Goal: Check status: Check status

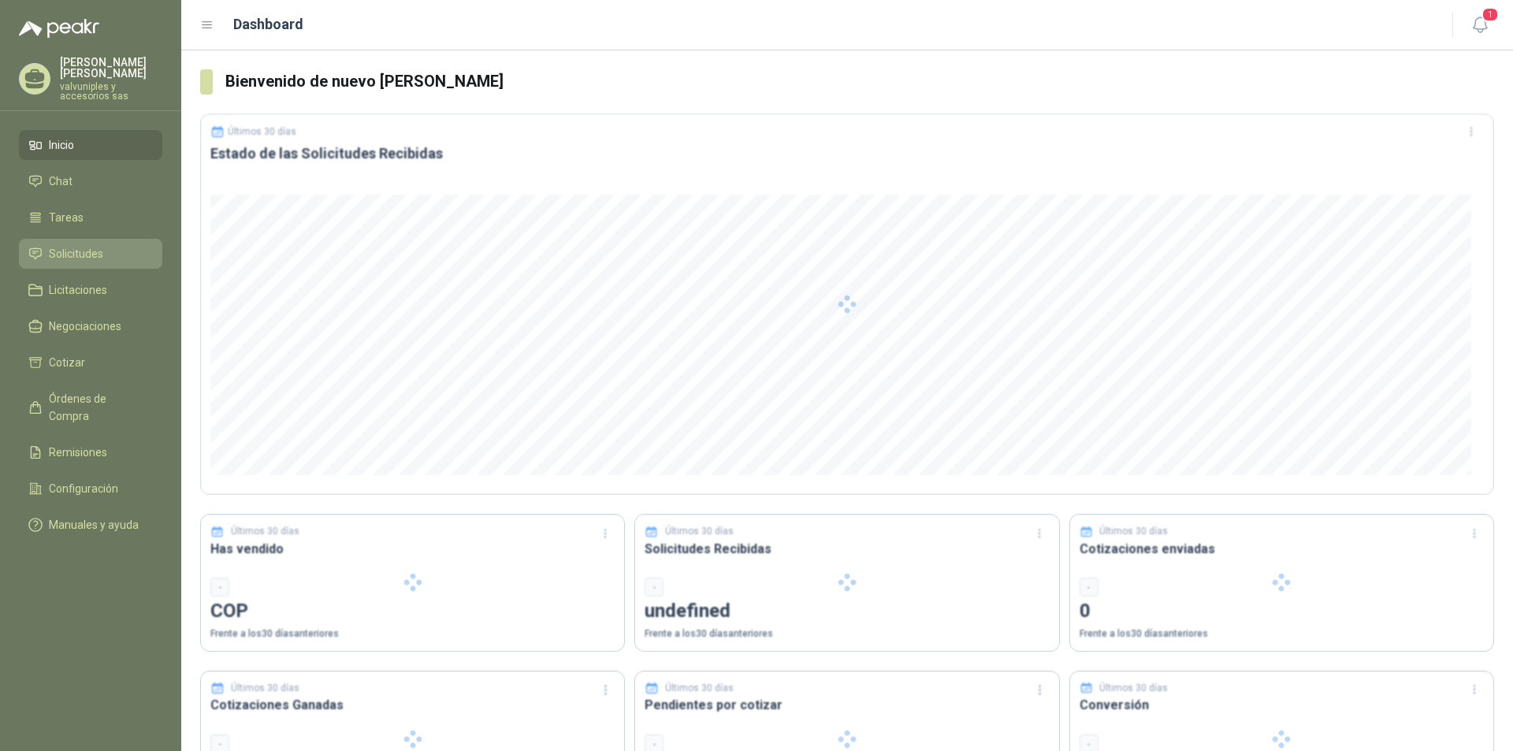
click at [77, 245] on span "Solicitudes" at bounding box center [76, 253] width 54 height 17
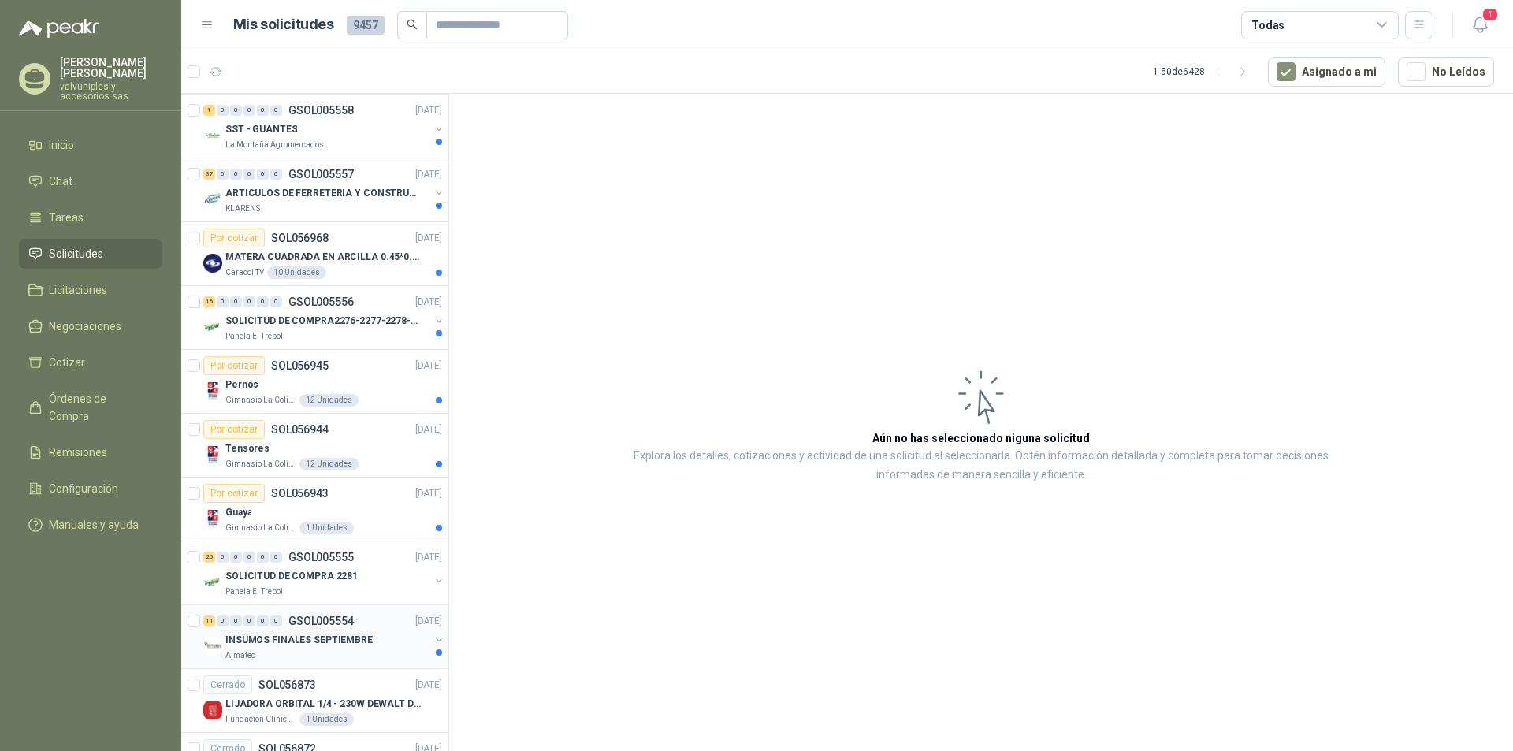
scroll to position [1576, 0]
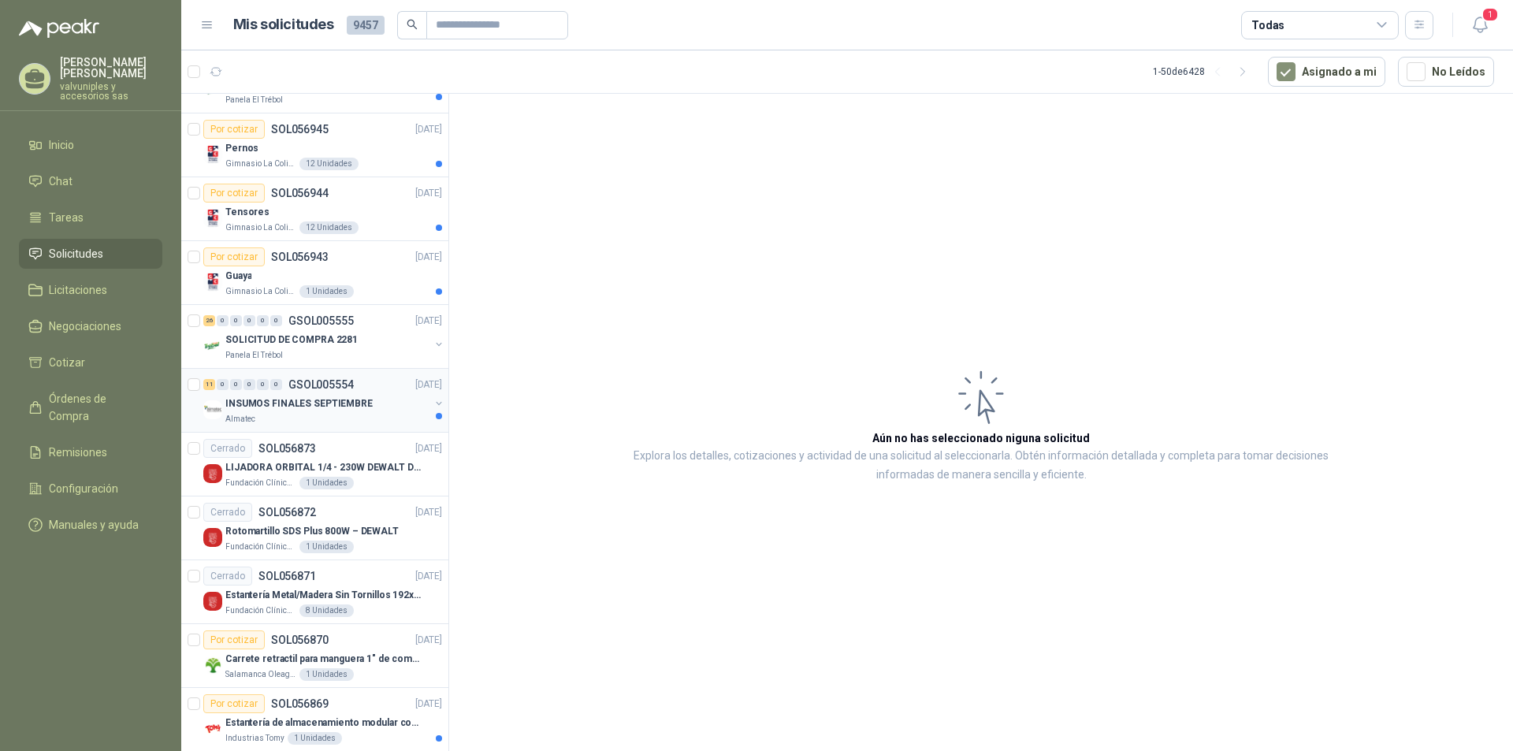
click at [290, 399] on p "INSUMOS FINALES SEPTIEMBRE" at bounding box center [298, 403] width 147 height 15
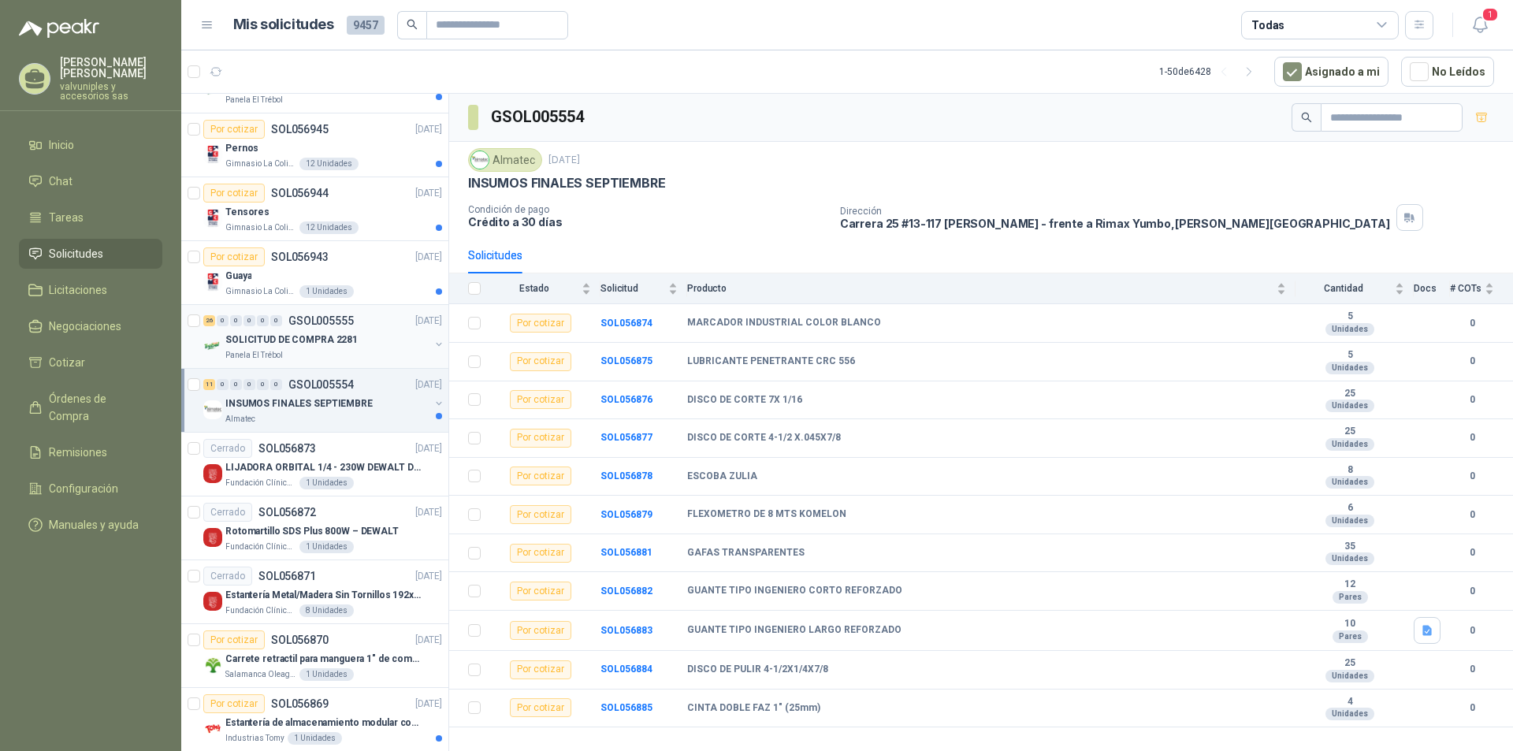
click at [274, 341] on p "SOLICITUD DE COMPRA 2281" at bounding box center [291, 339] width 132 height 15
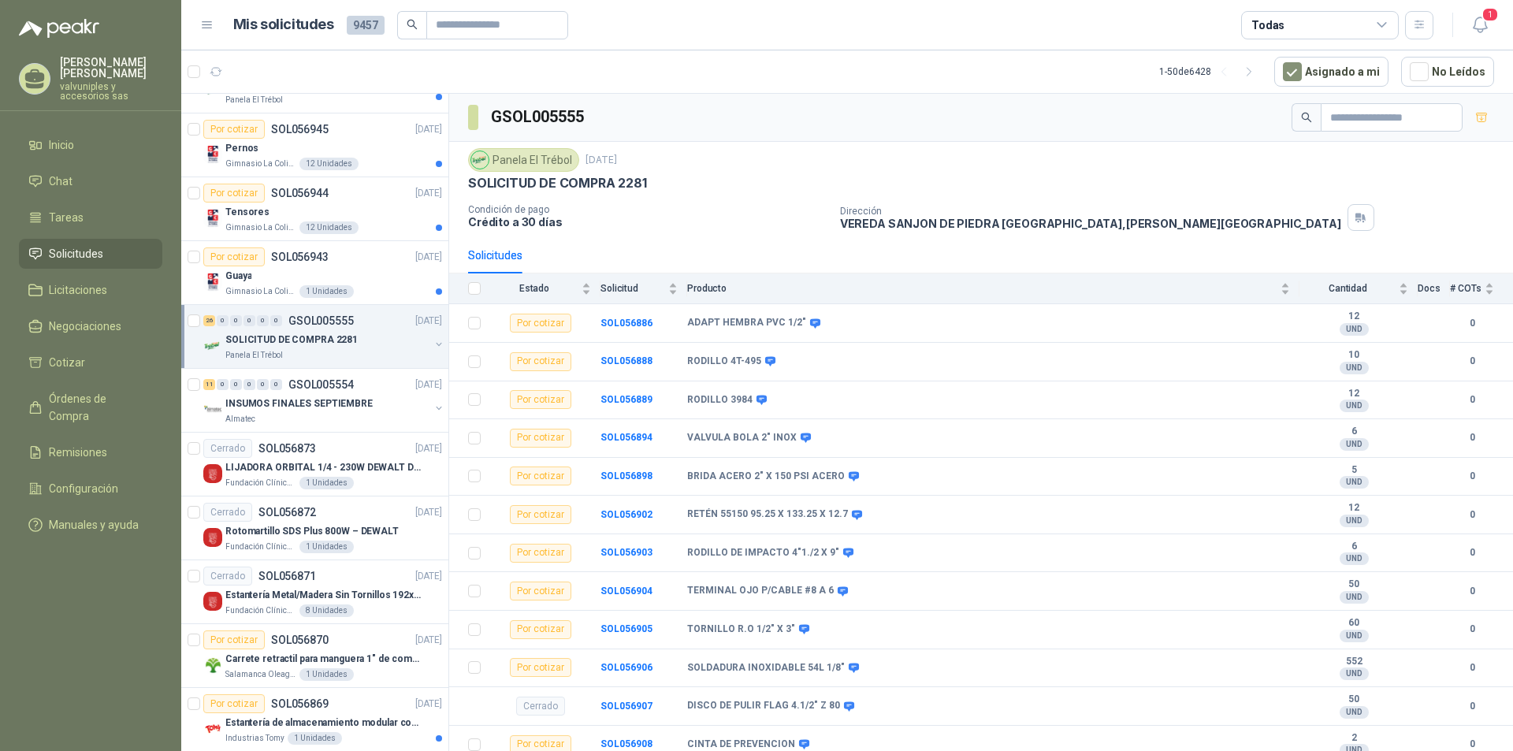
click at [270, 340] on p "SOLICITUD DE COMPRA 2281" at bounding box center [291, 339] width 132 height 15
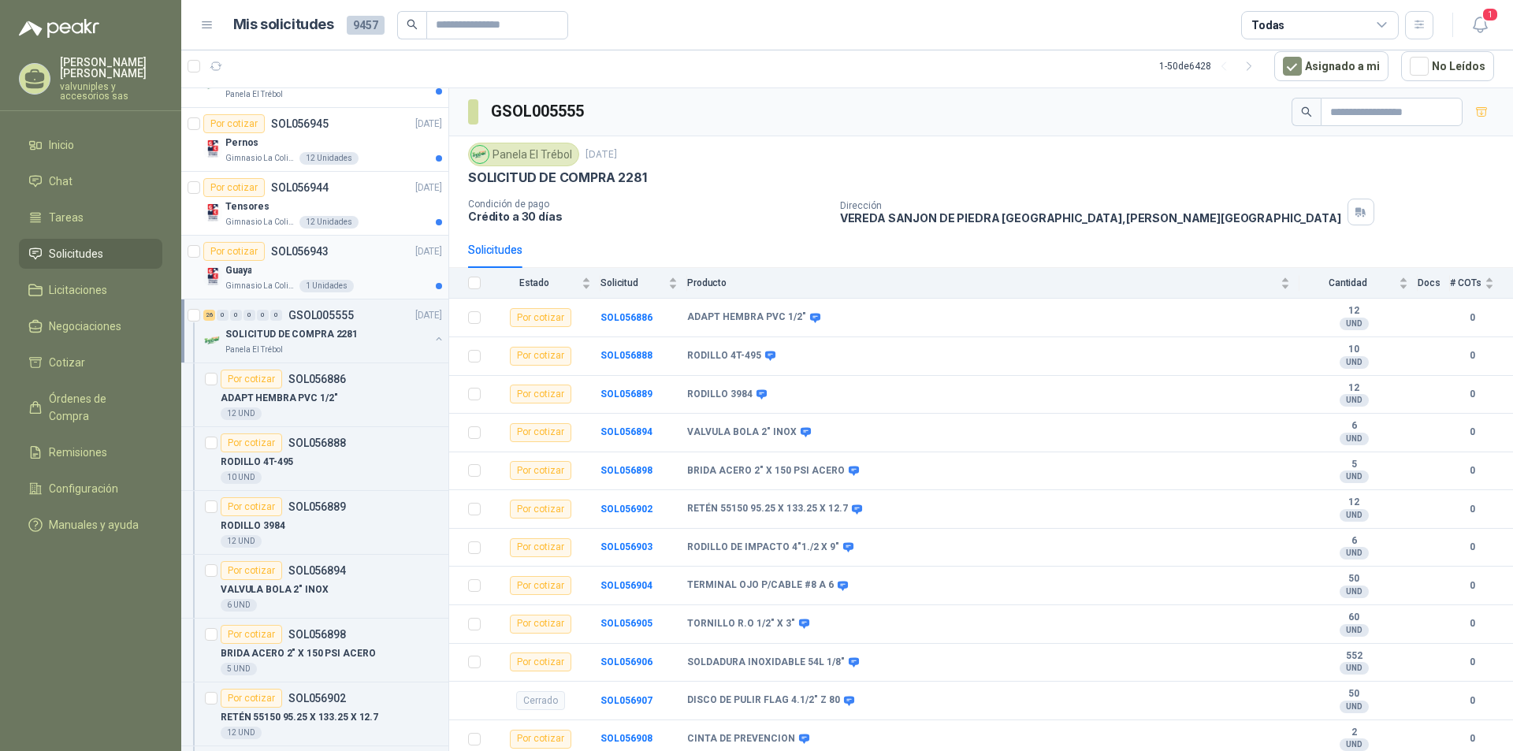
scroll to position [1497, 0]
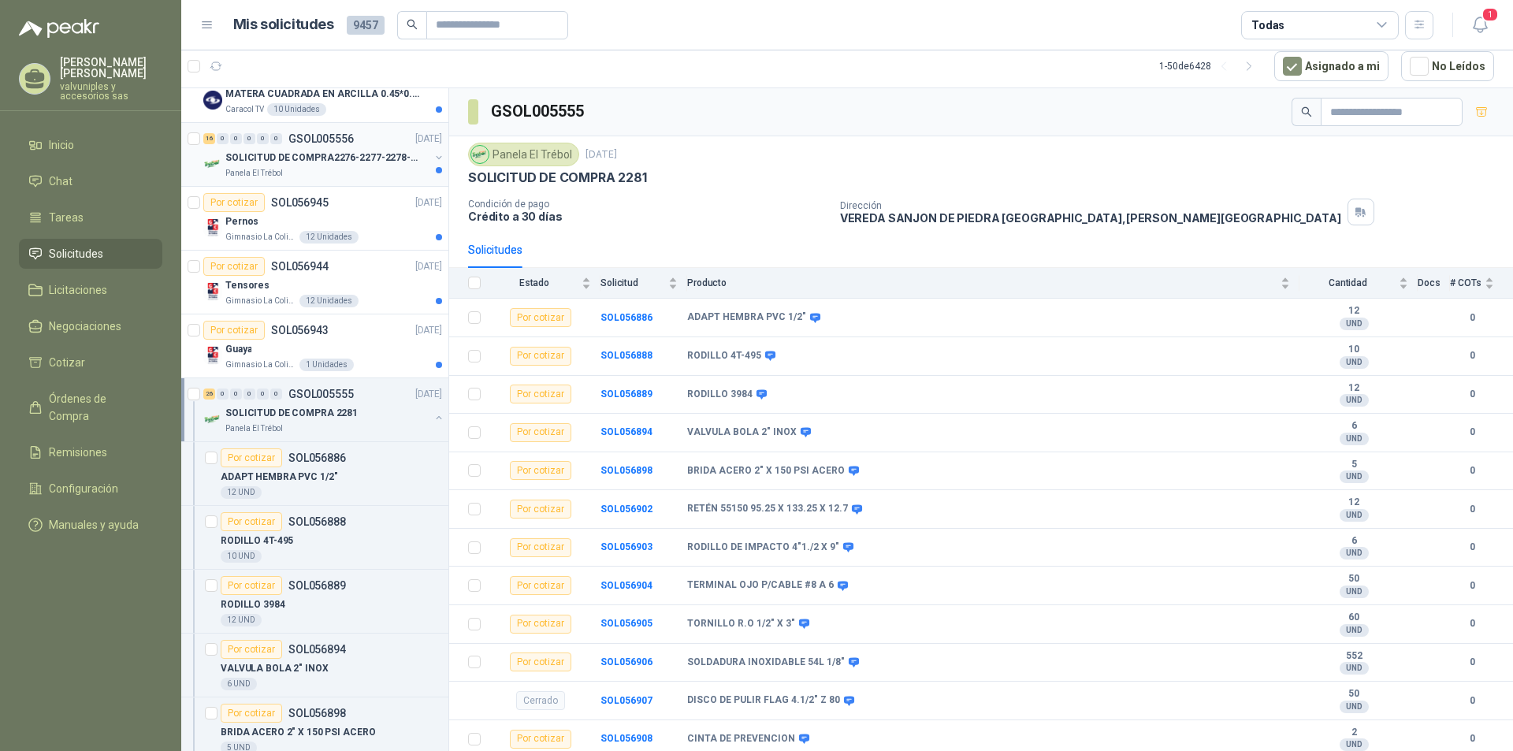
click at [262, 154] on p "SOLICITUD DE COMPRA2276-2277-2278-2284-2285-" at bounding box center [323, 157] width 196 height 15
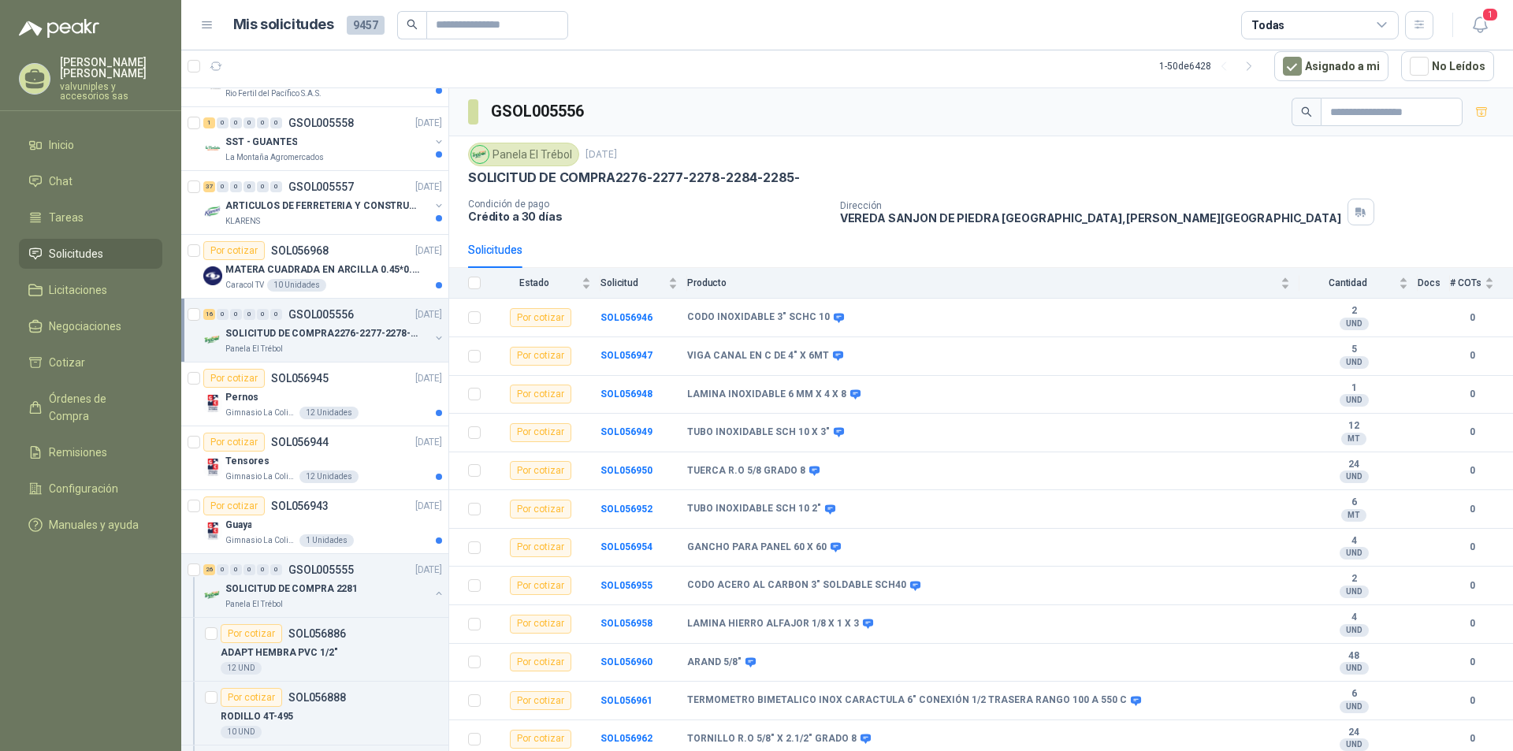
scroll to position [1314, 0]
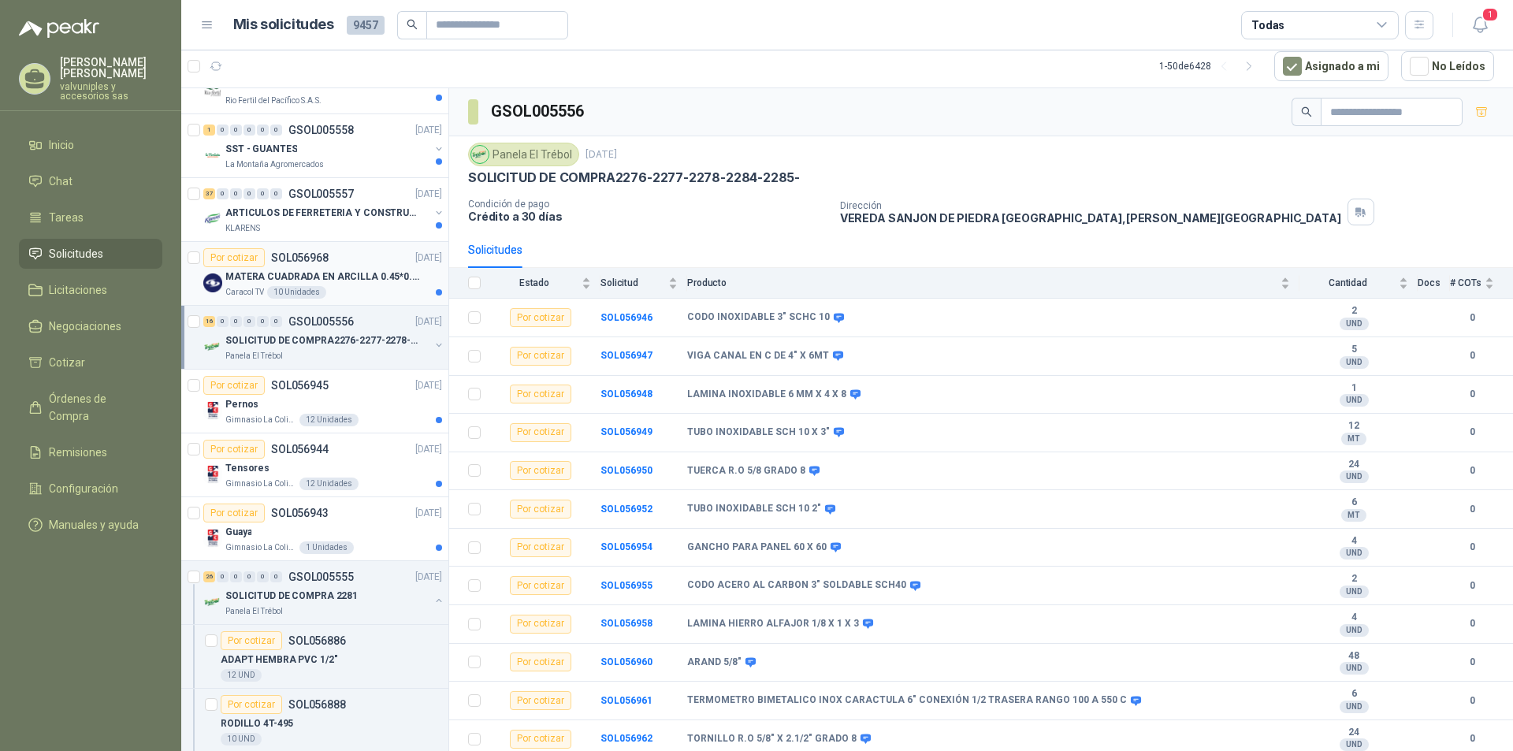
click at [255, 277] on p "MATERA CUADRADA EN ARCILLA 0.45*0.45*0.40" at bounding box center [323, 276] width 196 height 15
